Goal: Check status: Check status

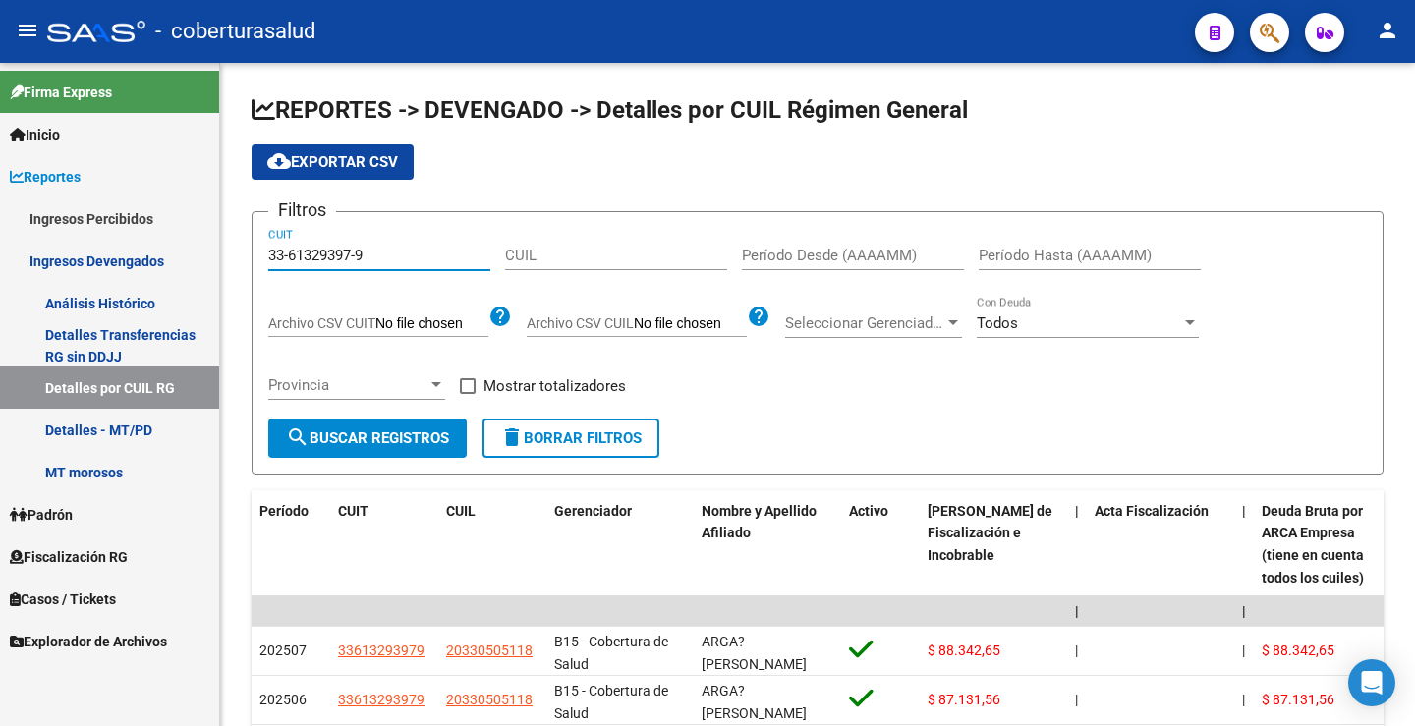
scroll to position [134, 0]
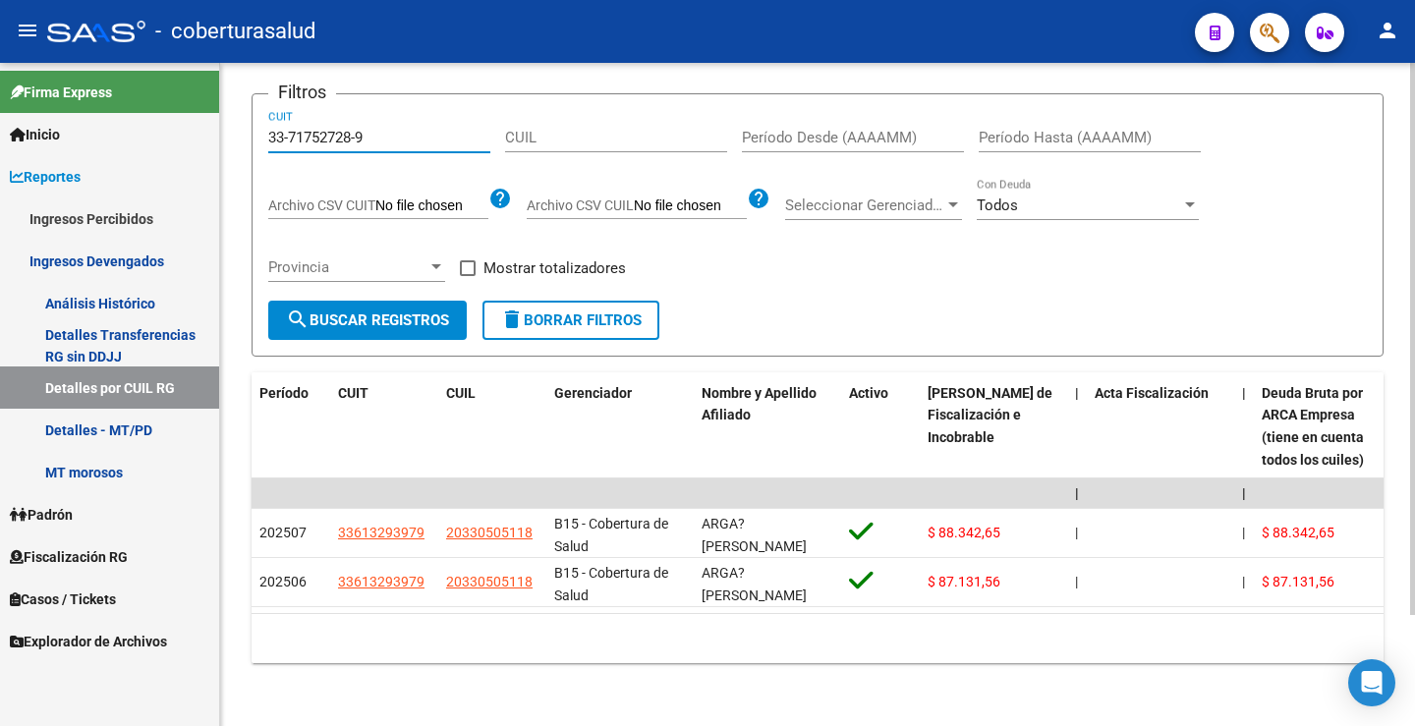
type input "33-71752728-9"
click at [406, 312] on span "search Buscar Registros" at bounding box center [367, 321] width 163 height 18
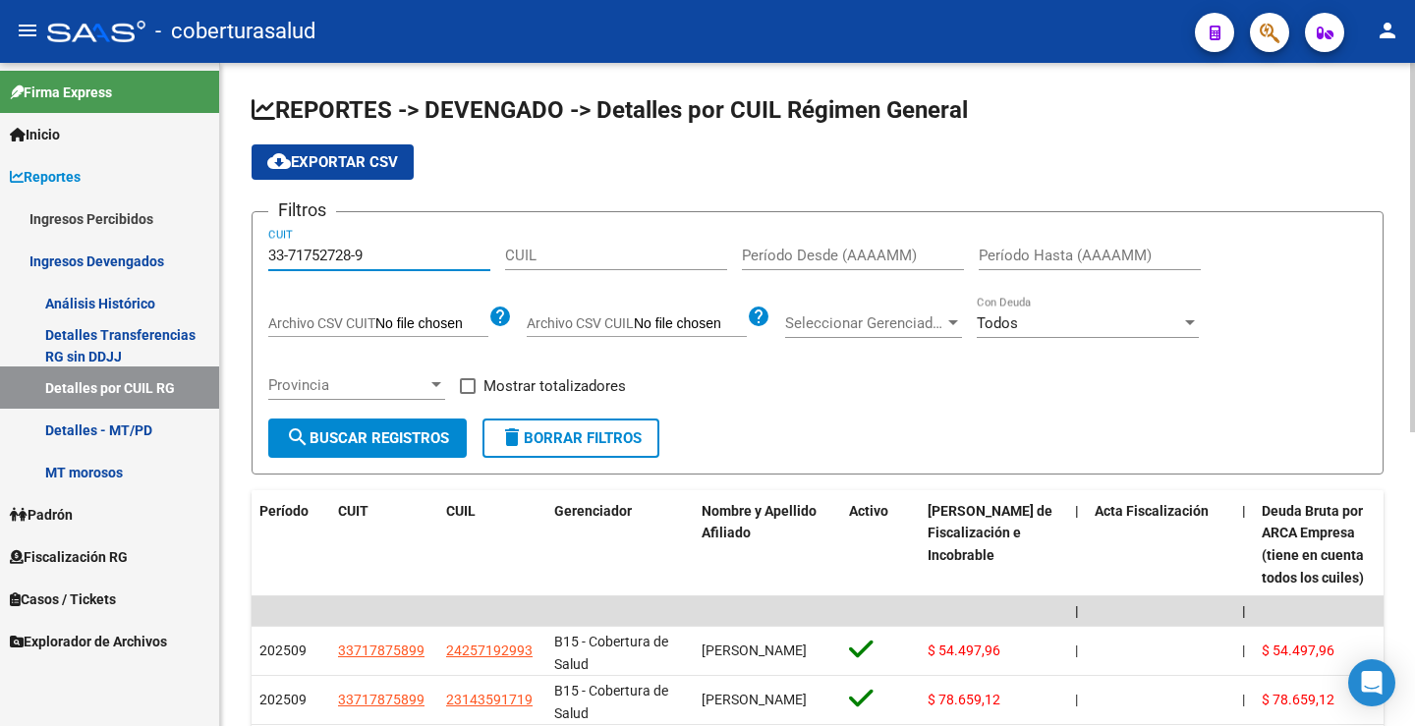
type input "33-71752728-9"
click at [396, 441] on span "search Buscar Registros" at bounding box center [367, 438] width 163 height 18
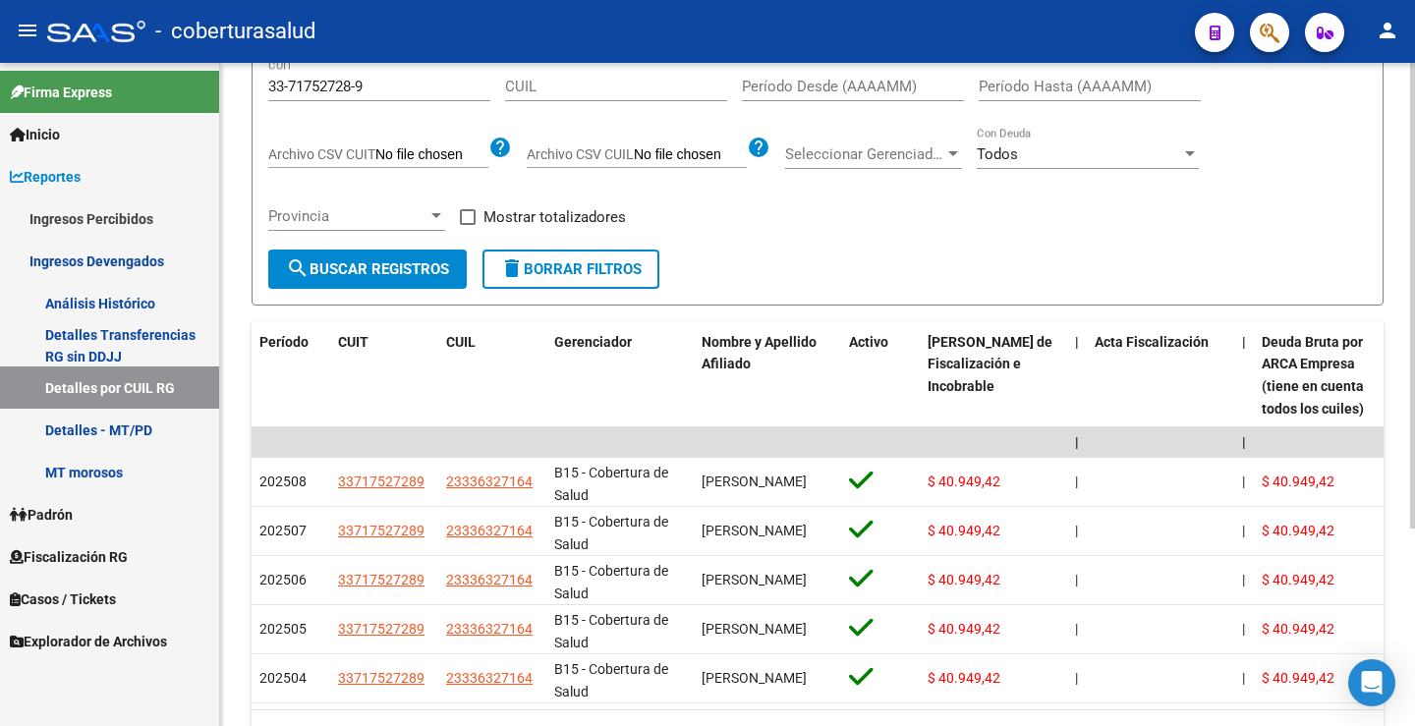
scroll to position [85, 0]
